Goal: Task Accomplishment & Management: Use online tool/utility

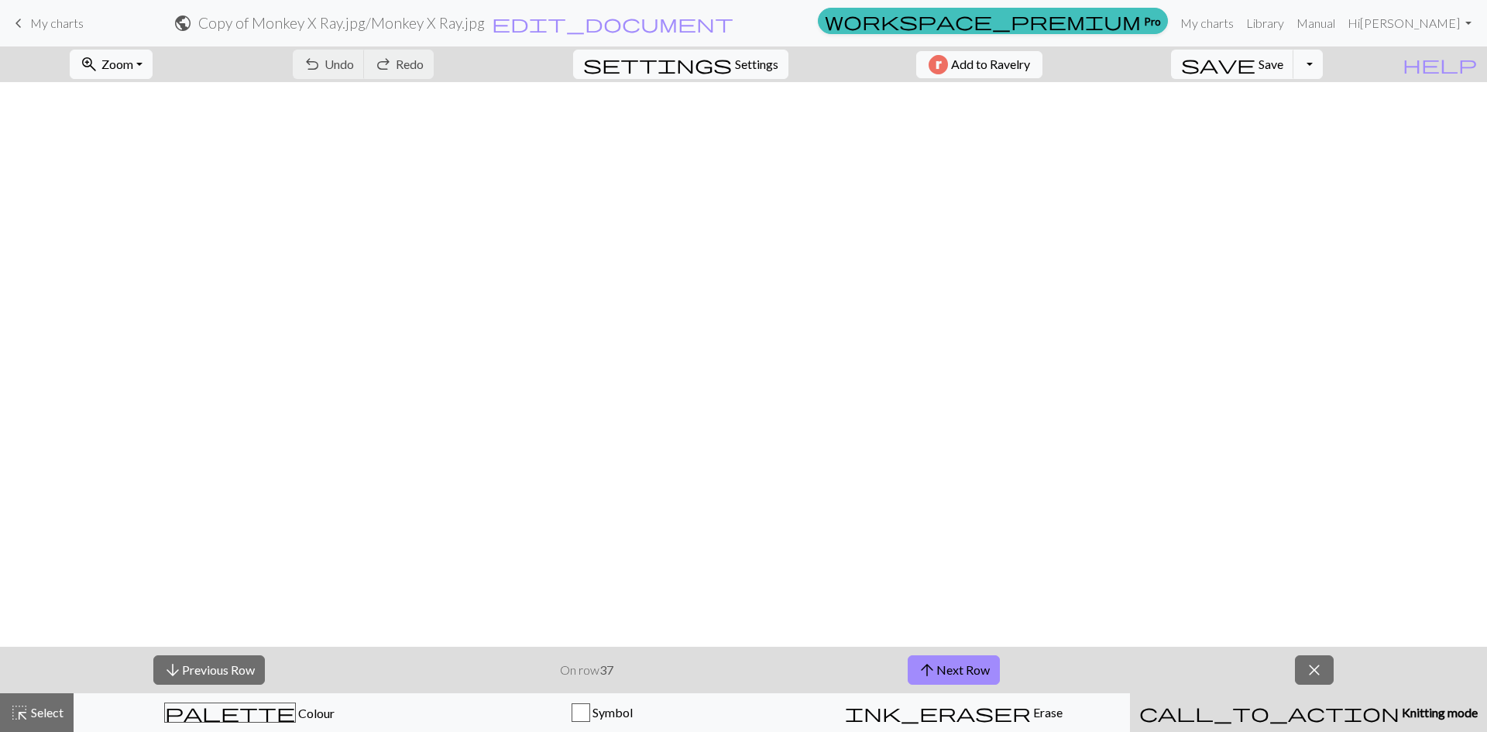
scroll to position [1375, 0]
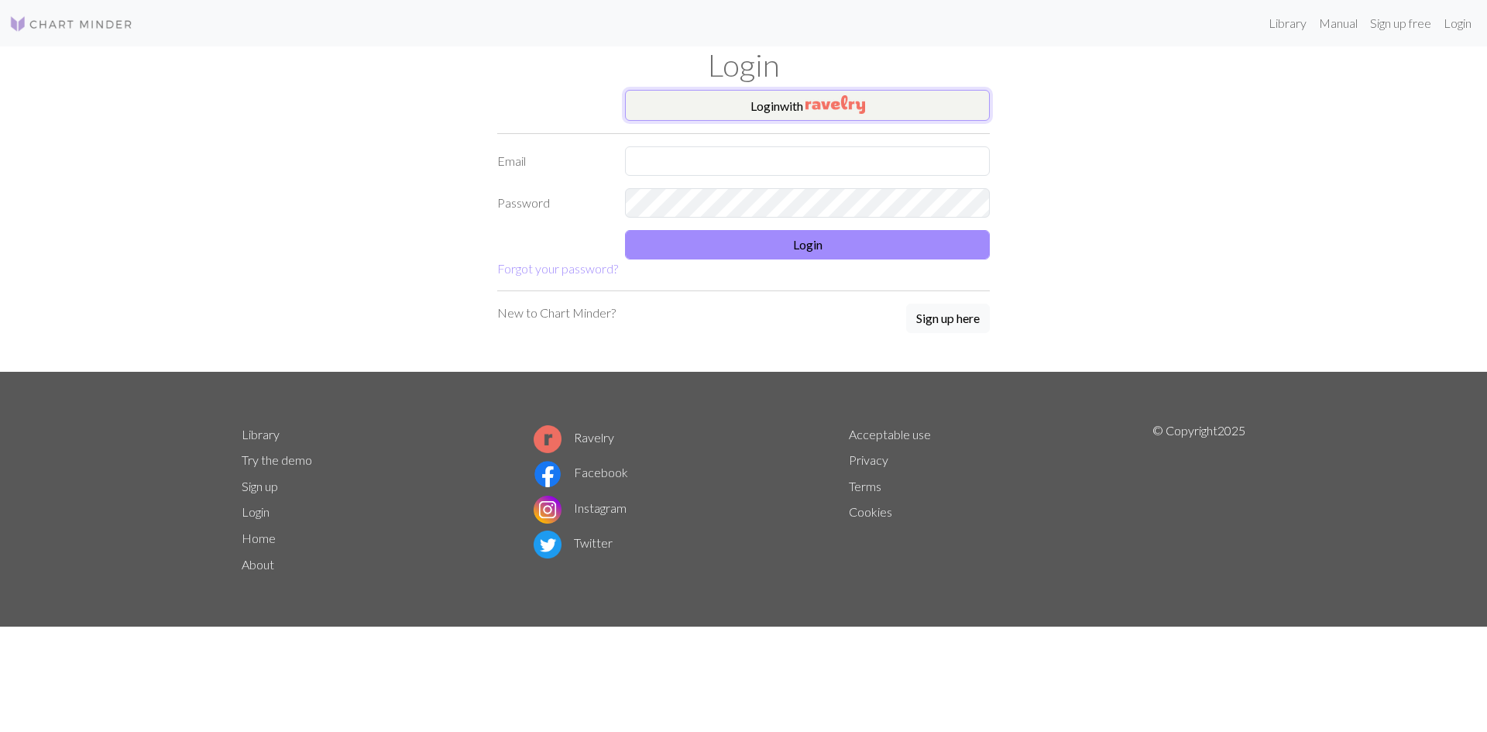
click at [770, 109] on button "Login with" at bounding box center [807, 105] width 365 height 31
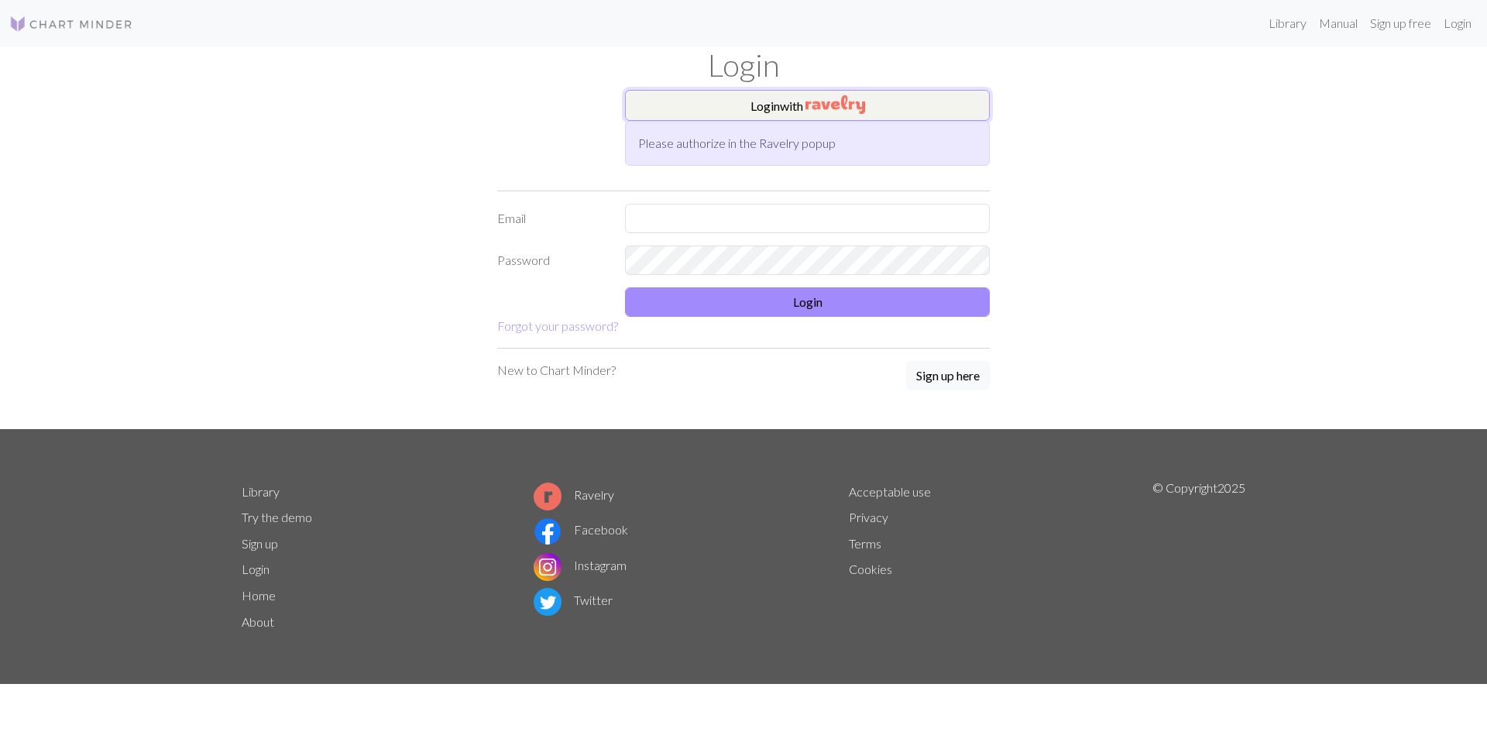
click at [784, 106] on button "Login with" at bounding box center [807, 105] width 365 height 31
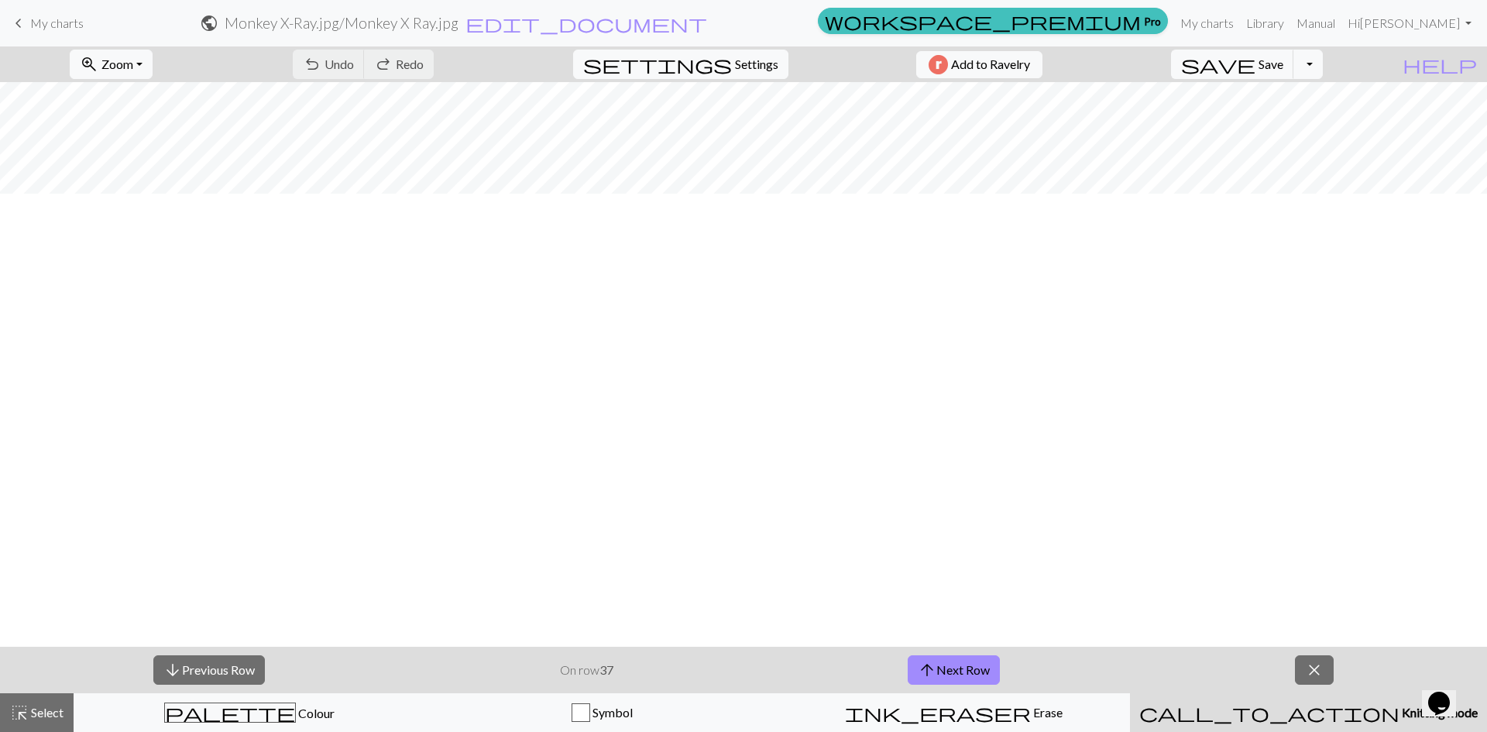
scroll to position [1220, 0]
drag, startPoint x: 115, startPoint y: 53, endPoint x: 127, endPoint y: 56, distance: 12.8
click at [118, 53] on button "zoom_in Zoom Zoom" at bounding box center [111, 64] width 83 height 29
click at [141, 97] on button "Fit all" at bounding box center [131, 98] width 122 height 25
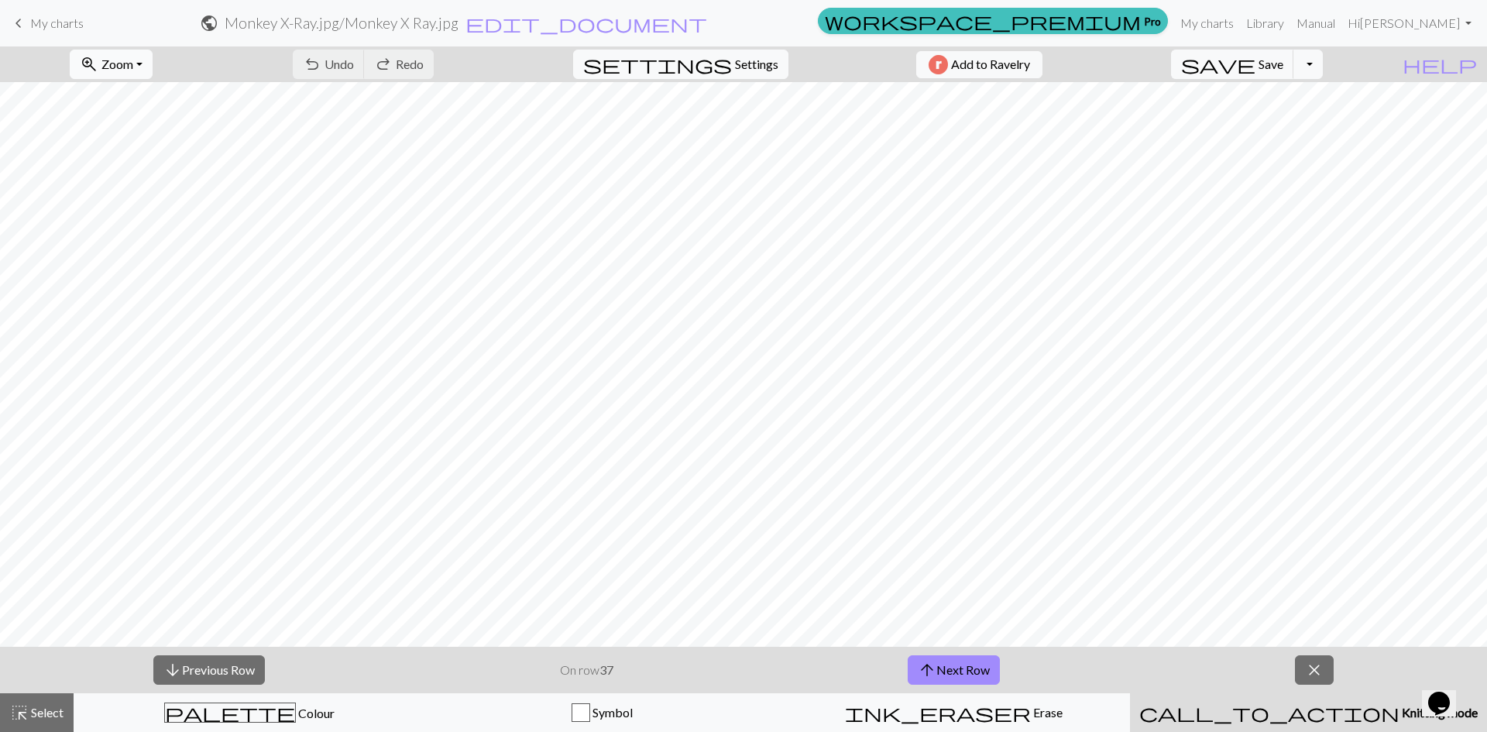
click at [153, 67] on button "zoom_in Zoom Zoom" at bounding box center [111, 64] width 83 height 29
click at [139, 214] on button "100%" at bounding box center [131, 210] width 122 height 25
click at [990, 665] on button "arrow_upward Next Row" at bounding box center [954, 669] width 92 height 29
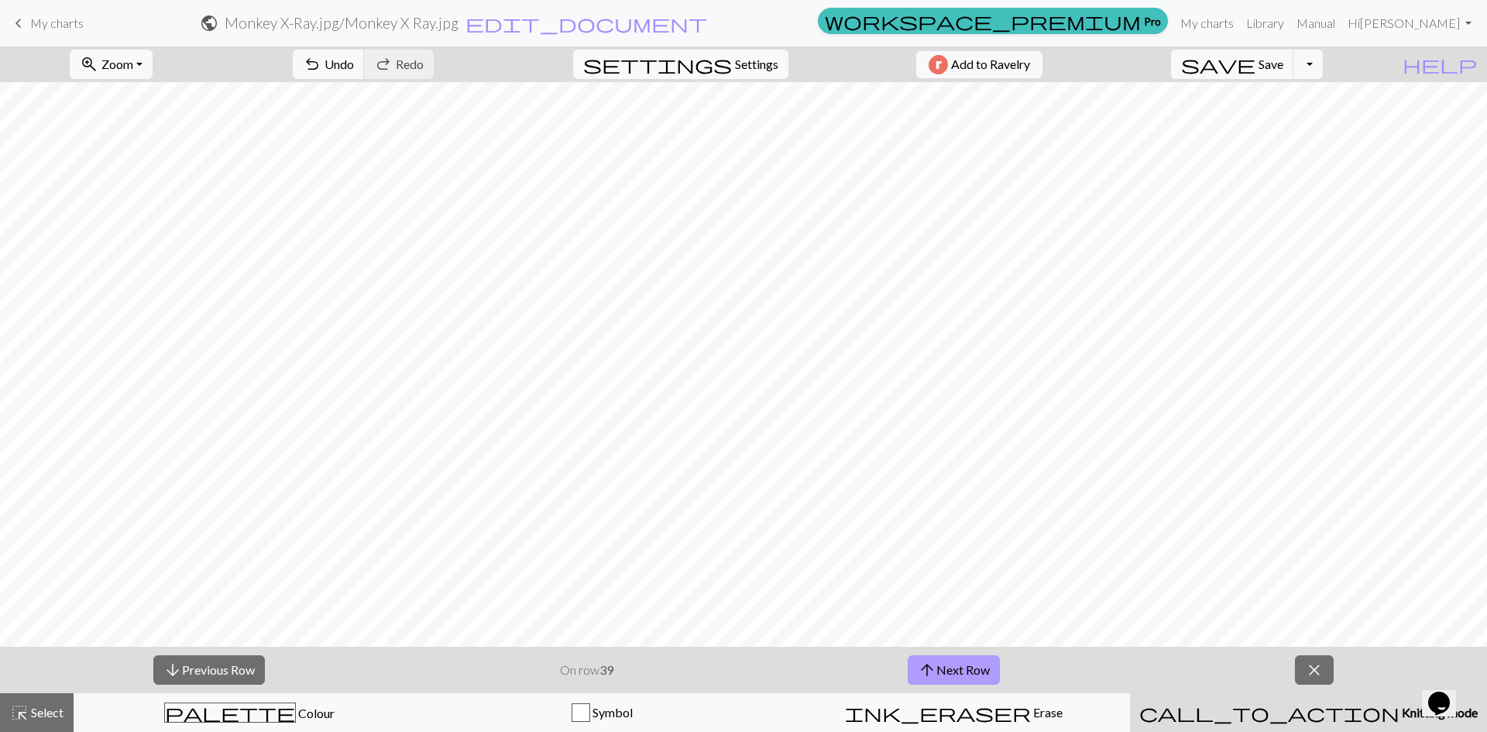
click at [990, 665] on button "arrow_upward Next Row" at bounding box center [954, 669] width 92 height 29
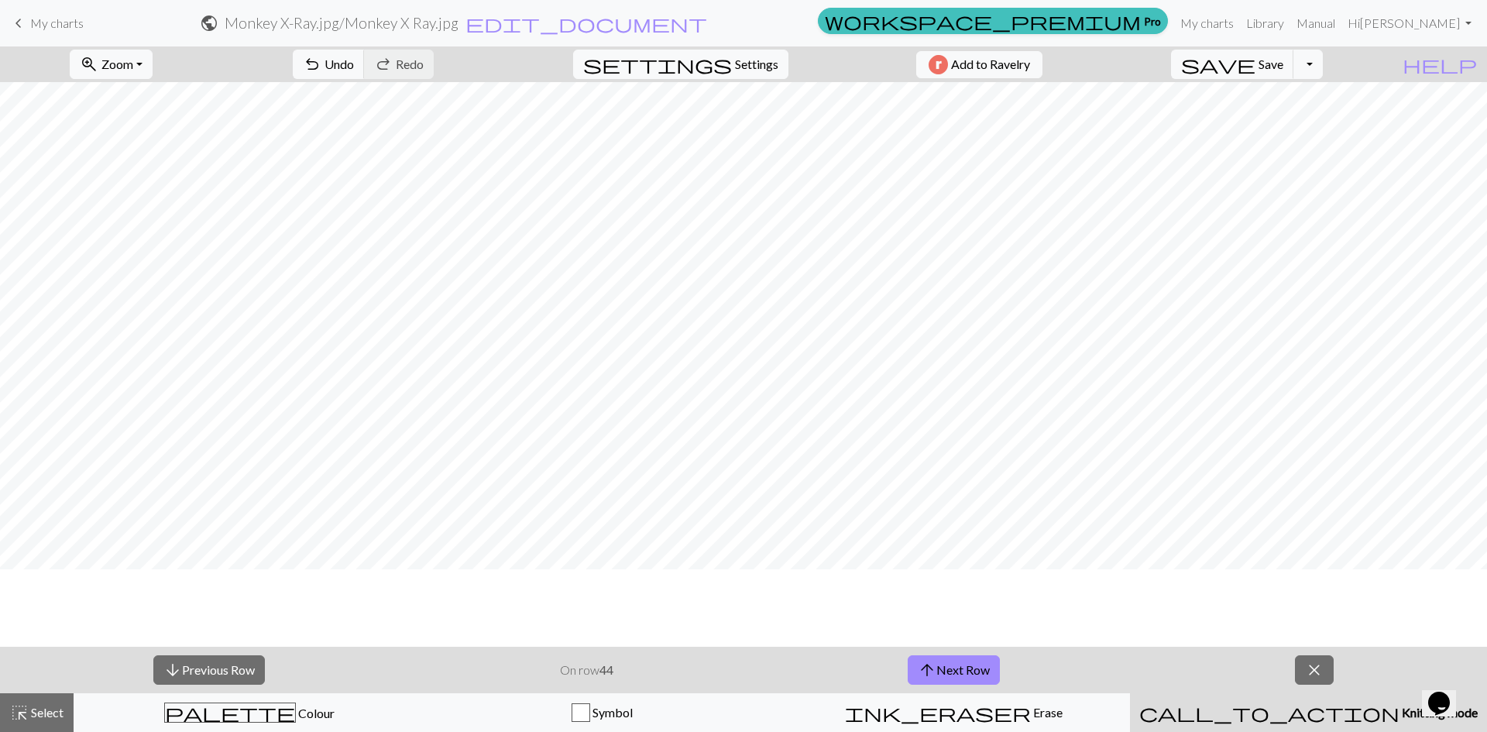
scroll to position [1316, 0]
click at [920, 669] on span "arrow_upward" at bounding box center [927, 670] width 19 height 22
click at [1283, 62] on span "Save" at bounding box center [1270, 64] width 25 height 15
click at [1255, 72] on span "save" at bounding box center [1218, 64] width 74 height 22
click at [935, 661] on span "arrow_upward" at bounding box center [927, 670] width 19 height 22
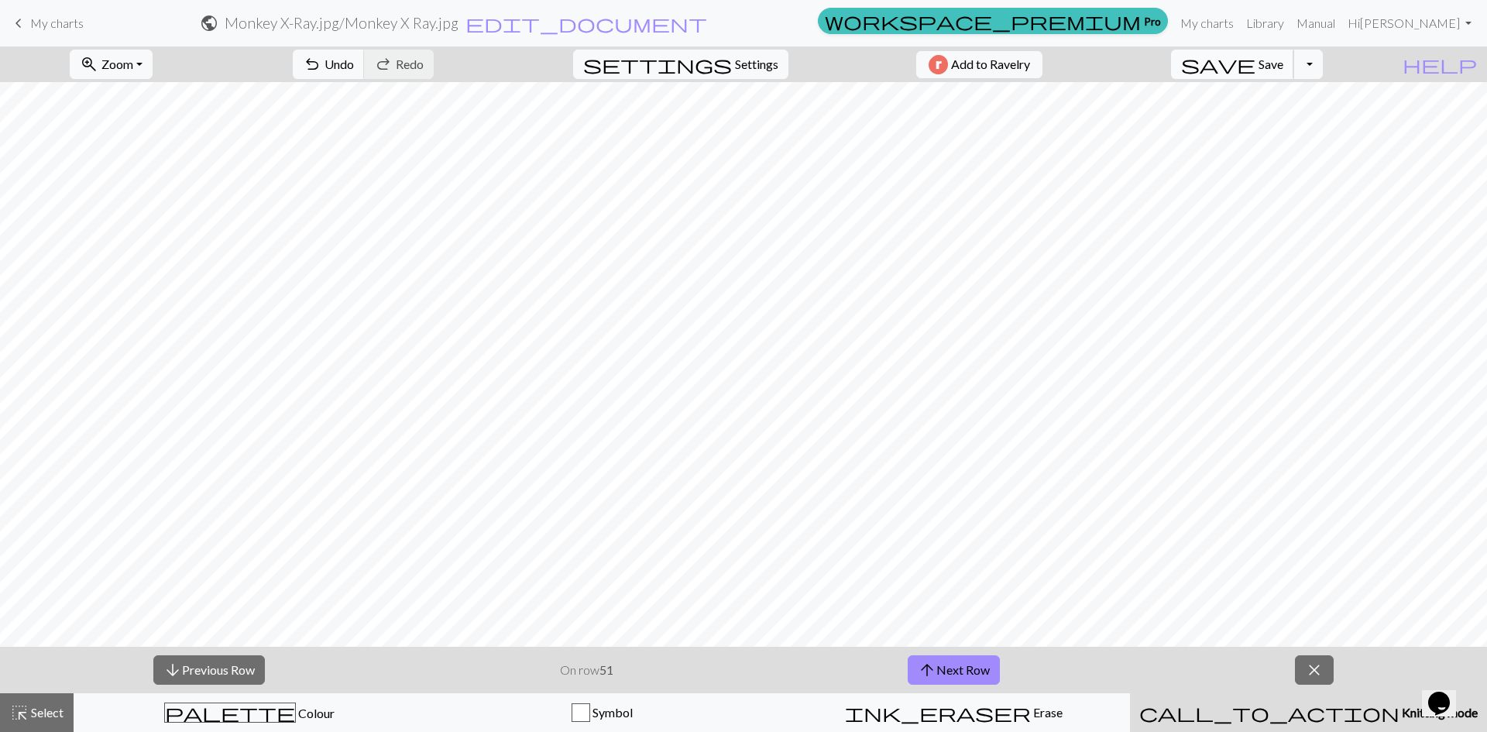
click at [1255, 62] on span "save" at bounding box center [1218, 64] width 74 height 22
click at [966, 674] on button "arrow_upward Next Row" at bounding box center [954, 669] width 92 height 29
click at [1255, 70] on span "save" at bounding box center [1218, 64] width 74 height 22
click at [993, 660] on button "arrow_upward Next Row" at bounding box center [954, 669] width 92 height 29
click at [1283, 70] on span "Save" at bounding box center [1270, 64] width 25 height 15
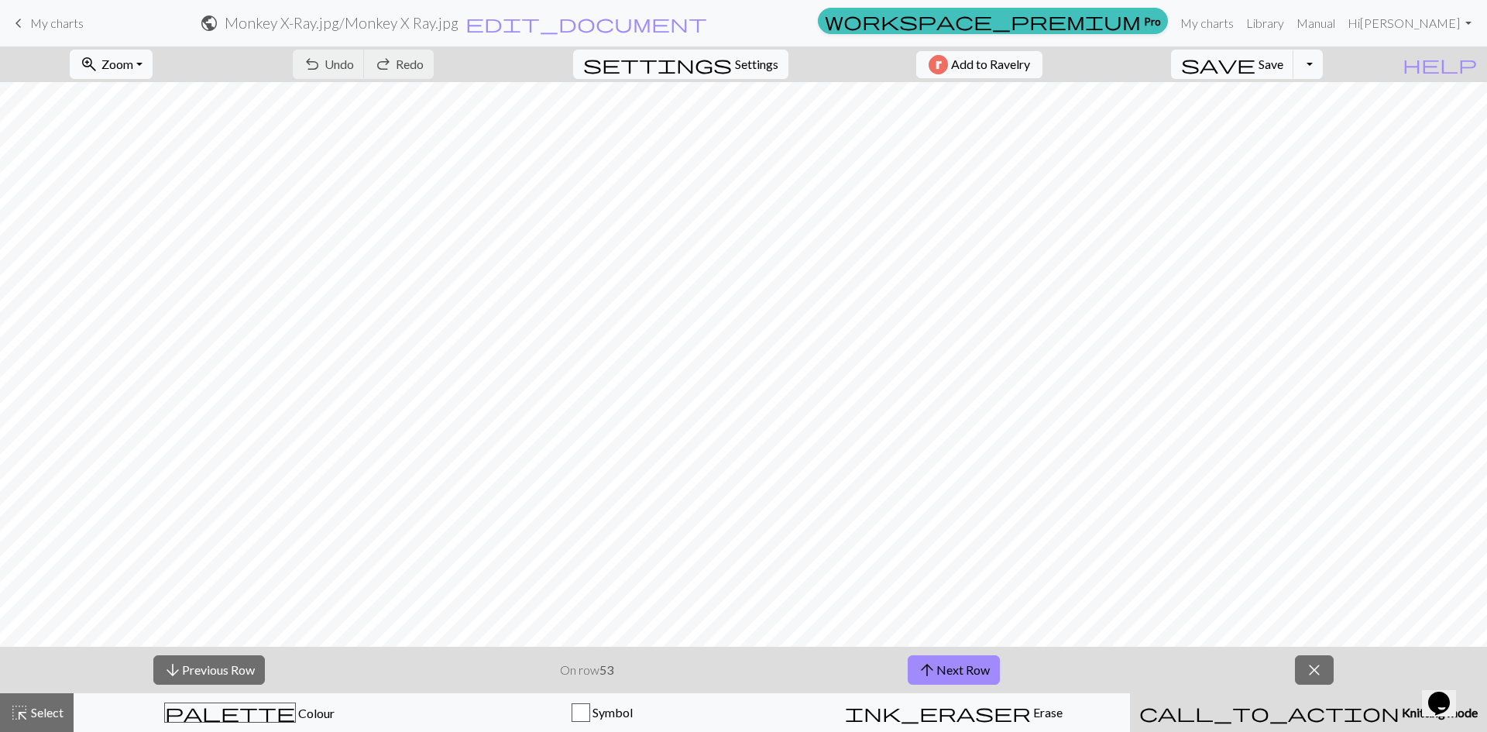
click at [812, 35] on form "public Monkey X-Ray.jpg / Monkey X Ray.jpg edit_document Edit settings" at bounding box center [453, 23] width 715 height 30
click at [975, 669] on button "arrow_upward Next Row" at bounding box center [954, 669] width 92 height 29
click at [1283, 68] on span "Save" at bounding box center [1270, 64] width 25 height 15
click at [965, 661] on button "arrow_upward Next Row" at bounding box center [954, 669] width 92 height 29
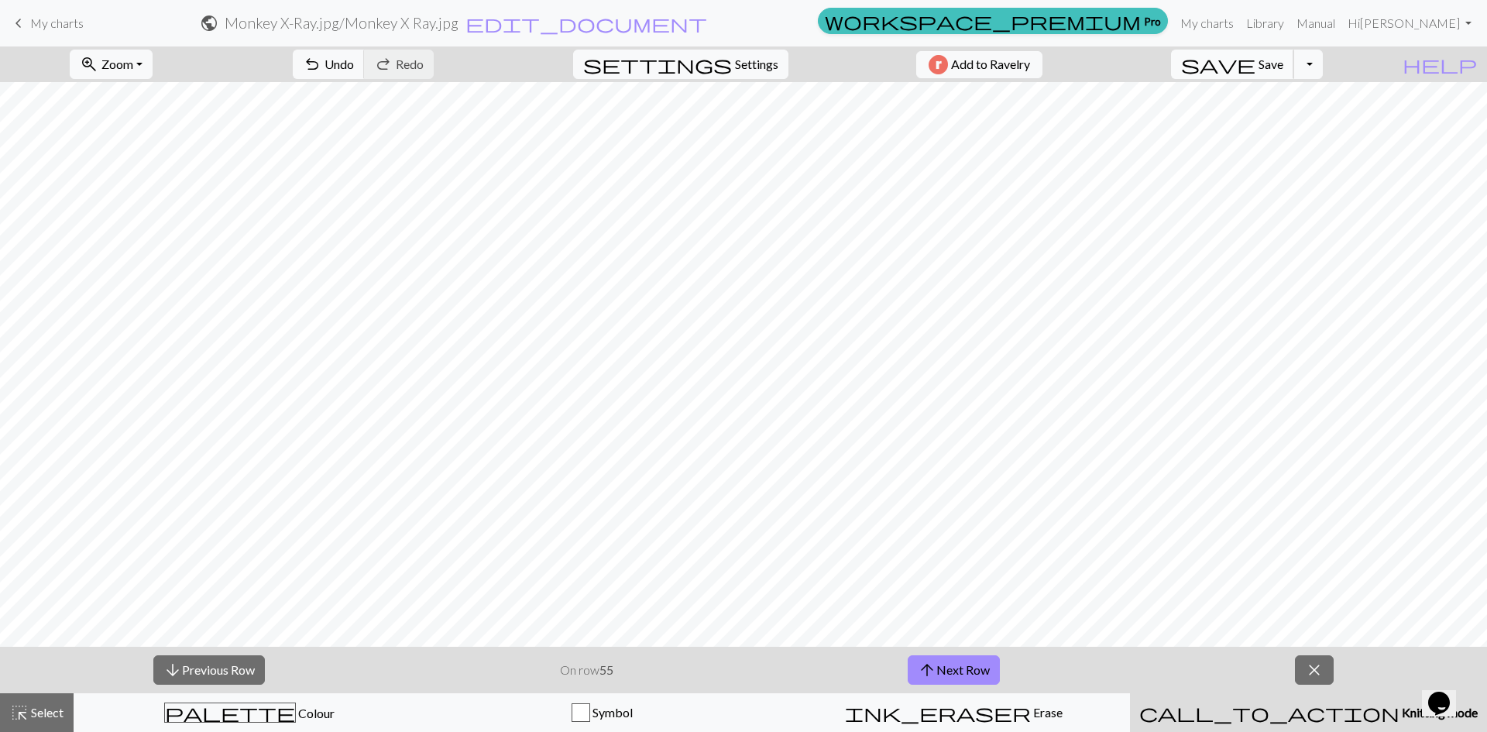
click at [1265, 60] on button "save Save Save" at bounding box center [1232, 64] width 123 height 29
click at [1255, 72] on span "save" at bounding box center [1218, 64] width 74 height 22
